Goal: Navigation & Orientation: Find specific page/section

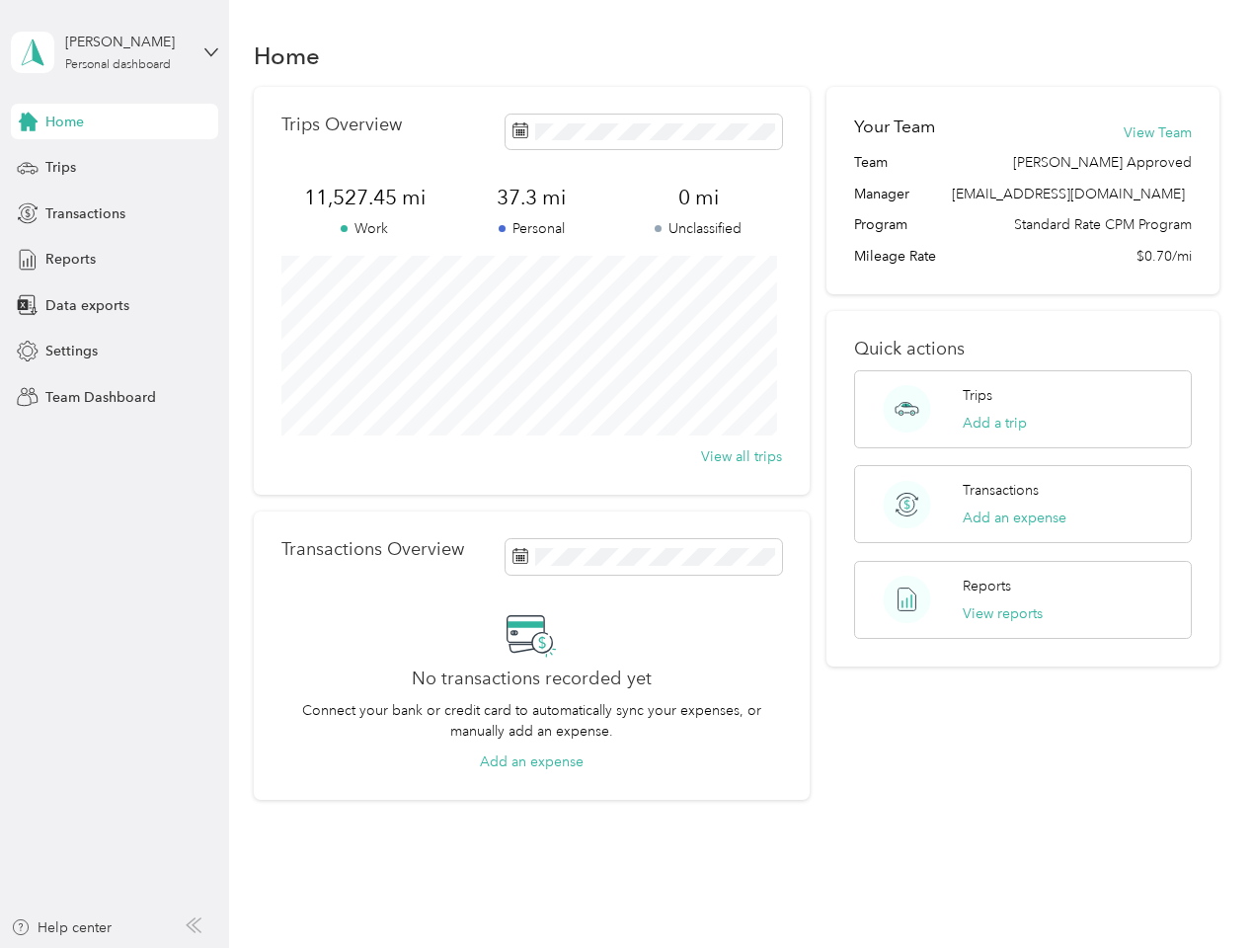
click at [626, 474] on div "Trips Overview 11,527.45 mi Work 37.3 mi Personal 0 mi Unclassified View all tr…" at bounding box center [532, 291] width 556 height 408
click at [115, 52] on div "[PERSON_NAME]" at bounding box center [126, 42] width 123 height 21
click at [115, 121] on div "You’re signed in as [EMAIL_ADDRESS][DOMAIN_NAME] Team dashboard Personal dashbo…" at bounding box center [219, 172] width 416 height 201
click at [28, 121] on div "You’re signed in as [EMAIL_ADDRESS][DOMAIN_NAME] Team dashboard Personal dashbo…" at bounding box center [219, 172] width 416 height 201
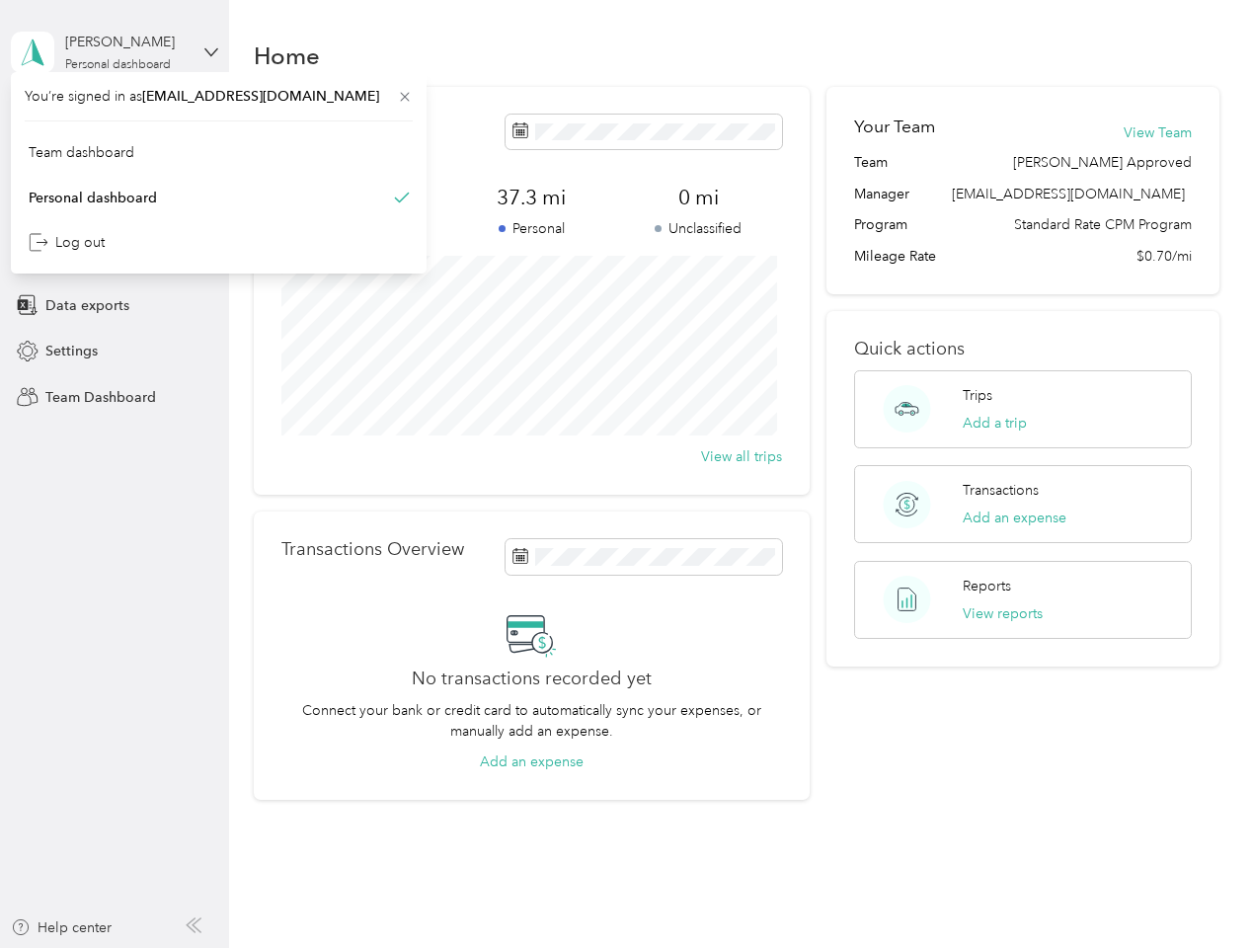
click at [115, 168] on div "Trips" at bounding box center [114, 168] width 207 height 36
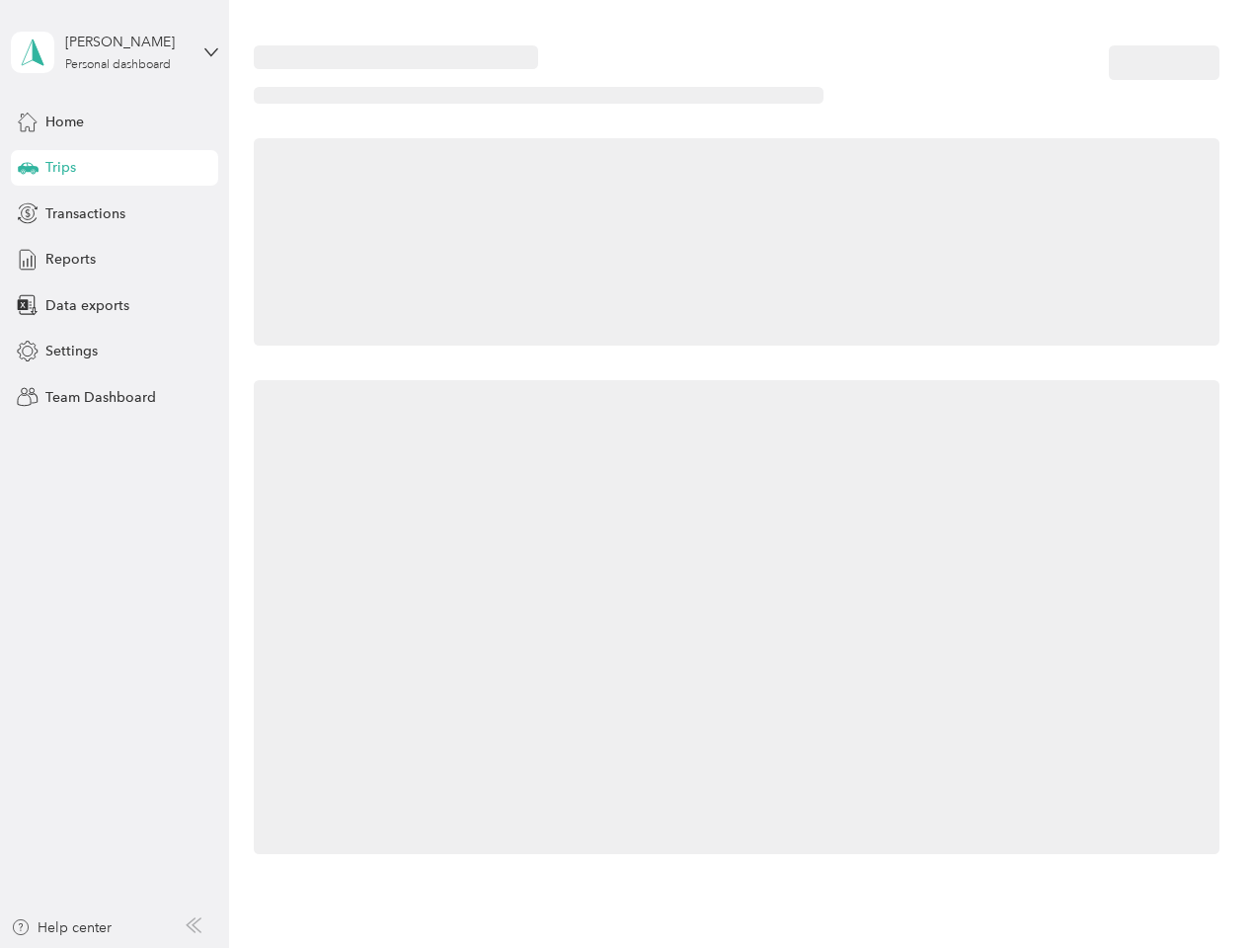
click at [28, 168] on icon at bounding box center [28, 167] width 21 height 10
click at [115, 213] on span "Transactions" at bounding box center [85, 213] width 80 height 21
click at [28, 213] on icon at bounding box center [28, 213] width 22 height 22
click at [115, 260] on div "Reports" at bounding box center [114, 260] width 207 height 36
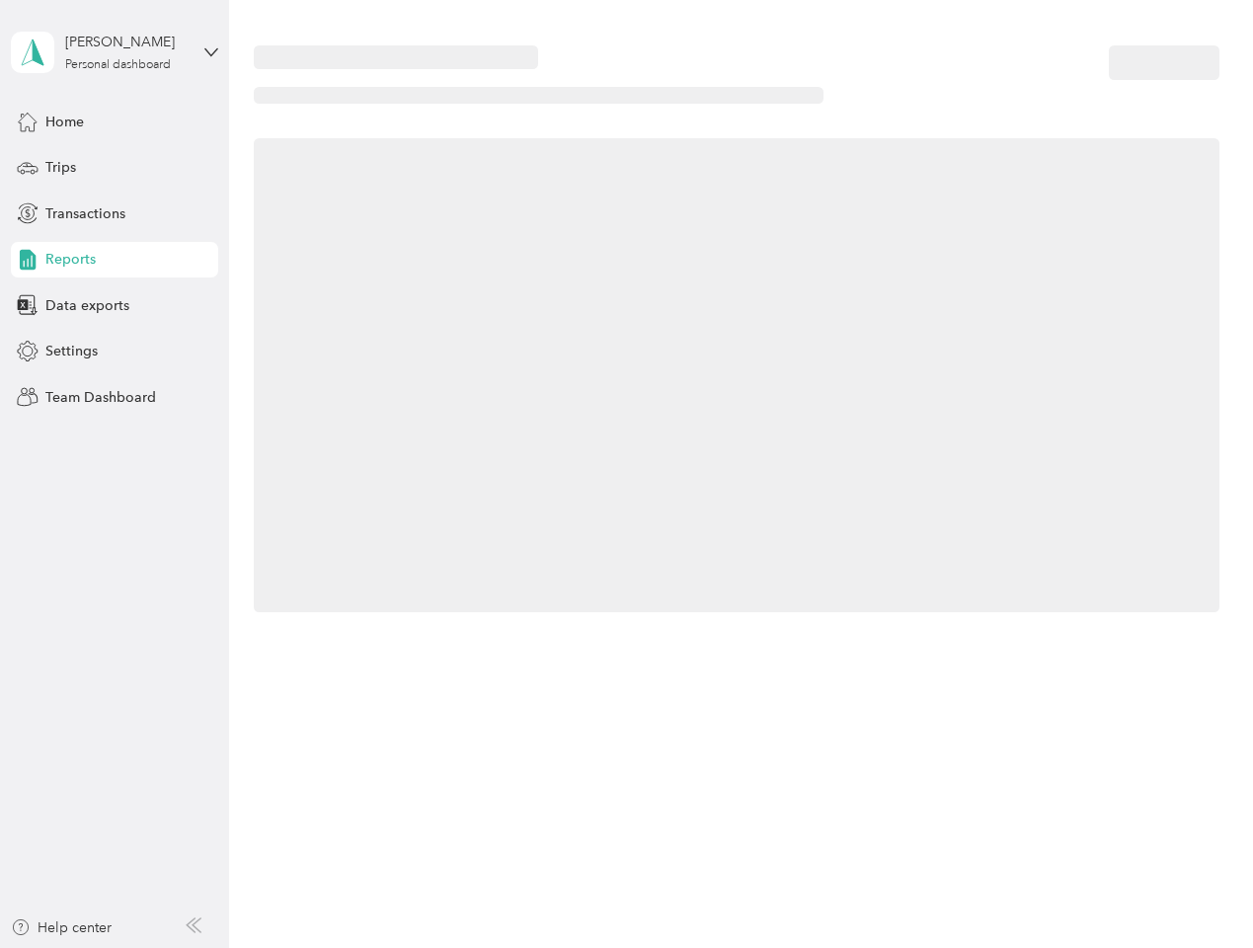
click at [28, 260] on icon at bounding box center [28, 260] width 22 height 22
